Goal: Information Seeking & Learning: Learn about a topic

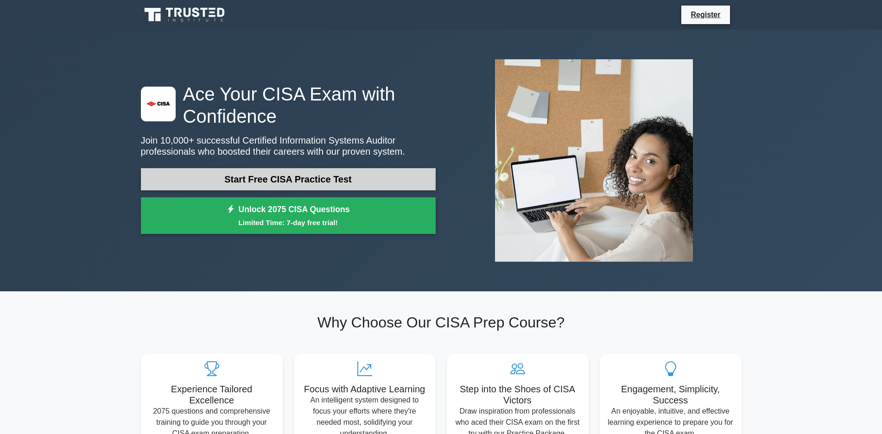
click at [323, 177] on link "Start Free CISA Practice Test" at bounding box center [288, 179] width 295 height 22
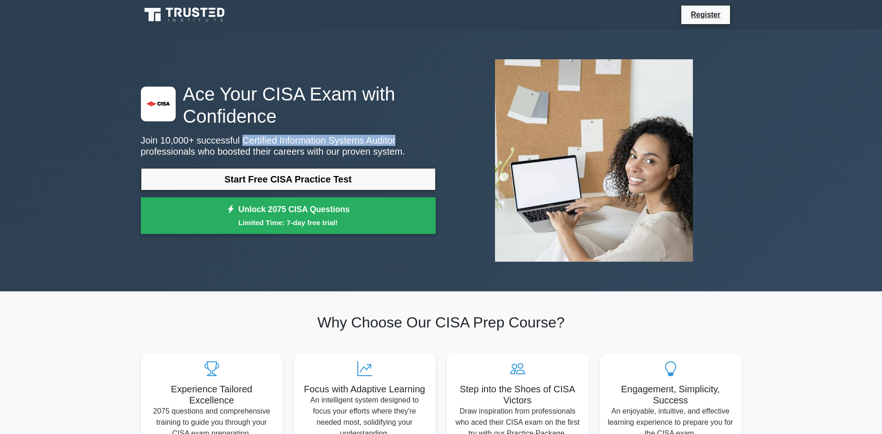
drag, startPoint x: 233, startPoint y: 138, endPoint x: 379, endPoint y: 141, distance: 146.0
click at [379, 141] on p "Join 10,000+ successful Certified Information Systems Auditor professionals who…" at bounding box center [288, 146] width 295 height 22
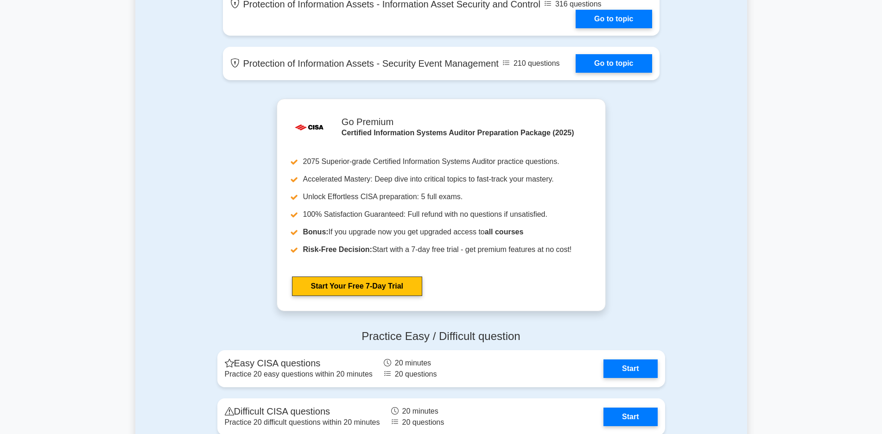
scroll to position [973, 0]
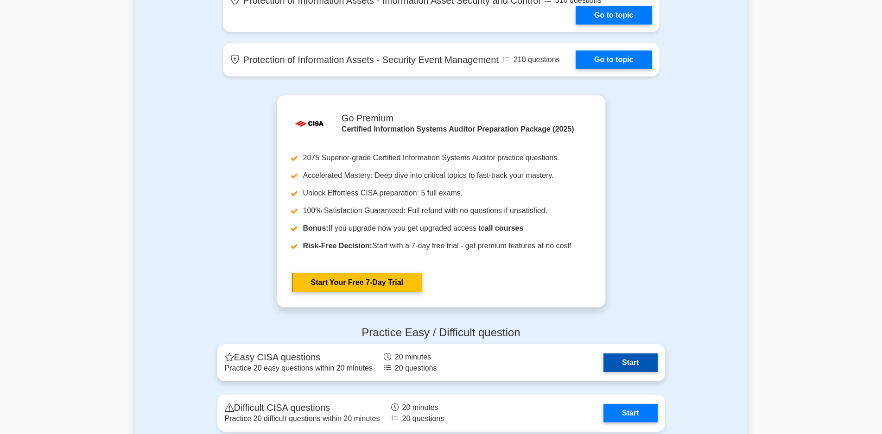
click at [638, 360] on link "Start" at bounding box center [630, 362] width 54 height 19
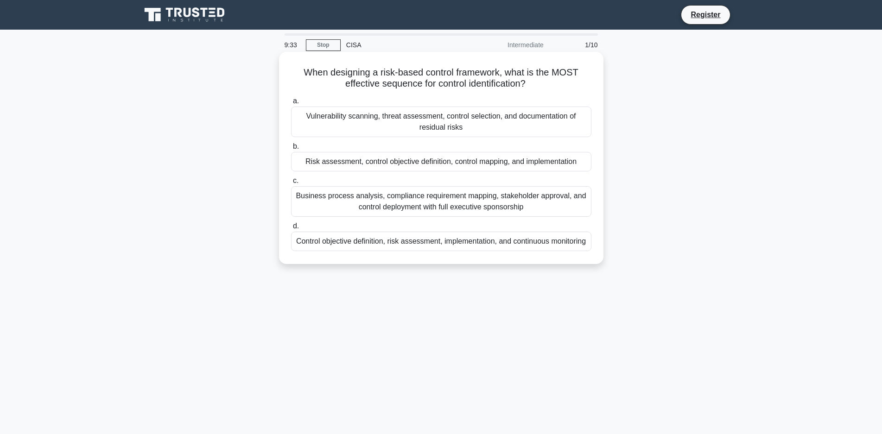
click at [323, 118] on div "Vulnerability scanning, threat assessment, control selection, and documentation…" at bounding box center [441, 122] width 300 height 31
click at [291, 104] on input "a. Vulnerability scanning, threat assessment, control selection, and documentat…" at bounding box center [291, 101] width 0 height 6
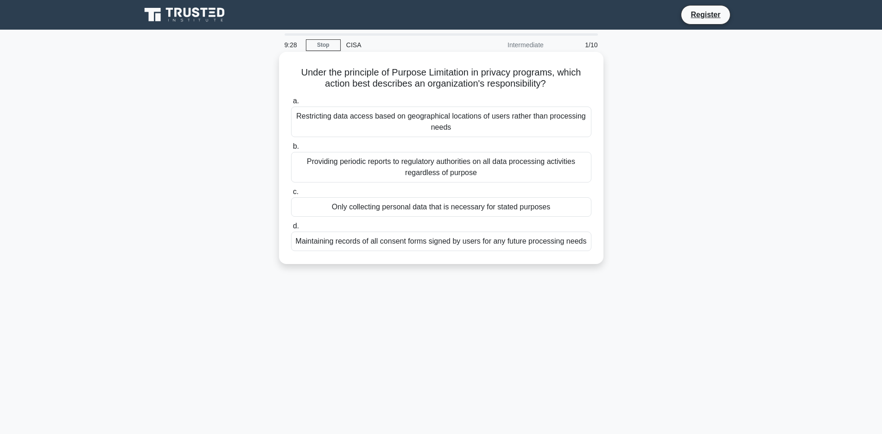
click at [295, 102] on span "a." at bounding box center [296, 101] width 6 height 8
click at [291, 102] on input "a. Restricting data access based on geographical locations of users rather than…" at bounding box center [291, 101] width 0 height 6
